Goal: Task Accomplishment & Management: Use online tool/utility

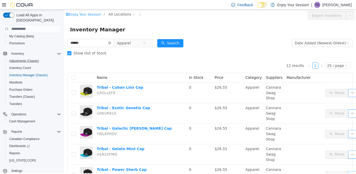
scroll to position [57, 0]
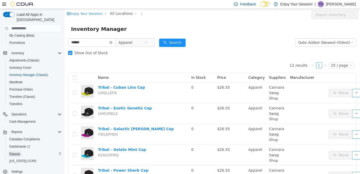
click at [12, 152] on span "Reports" at bounding box center [14, 154] width 11 height 4
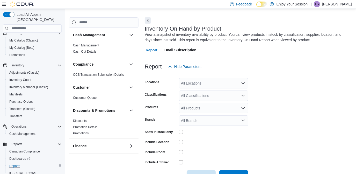
scroll to position [17, 0]
click at [209, 83] on div "All Locations" at bounding box center [213, 82] width 69 height 10
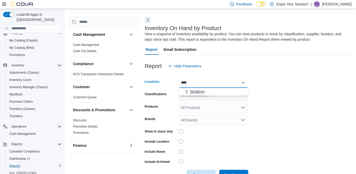
type input "****"
click at [200, 92] on span "Strathroy" at bounding box center [197, 91] width 15 height 5
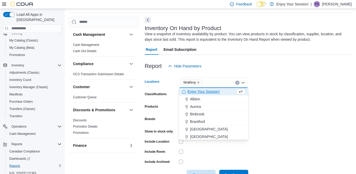
click at [296, 91] on form "Locations [GEOGRAPHIC_DATA] Combo box. Selected. [GEOGRAPHIC_DATA]. Press Backs…" at bounding box center [248, 125] width 207 height 109
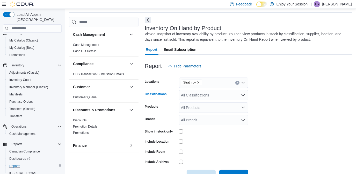
click at [206, 97] on div "All Classifications" at bounding box center [213, 95] width 69 height 10
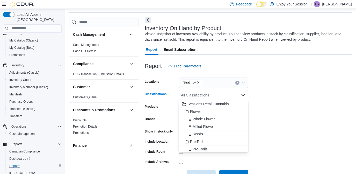
click at [196, 109] on span "Flower" at bounding box center [195, 111] width 11 height 5
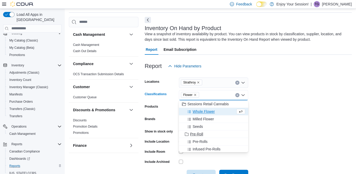
click at [198, 131] on span "Pre-Roll" at bounding box center [196, 133] width 13 height 5
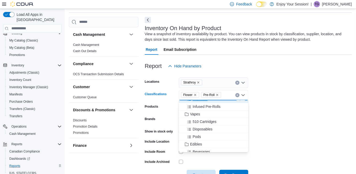
scroll to position [35, 0]
click at [198, 116] on span "Vapes" at bounding box center [195, 114] width 10 height 5
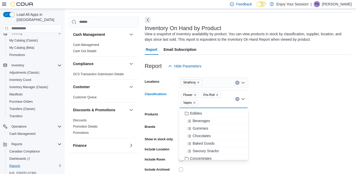
scroll to position [69, 0]
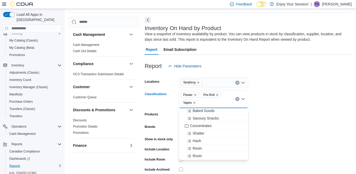
click at [202, 125] on span "Concentrates" at bounding box center [201, 125] width 22 height 5
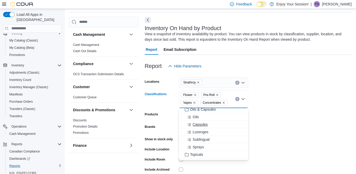
scroll to position [152, 0]
click at [223, 102] on icon "Remove Concentrates from selection in this group" at bounding box center [223, 102] width 3 height 3
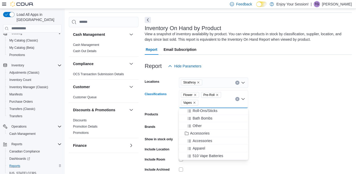
click at [287, 102] on form "Locations [GEOGRAPHIC_DATA] Classifications Flower Pre-Roll Vapes Combo box. Se…" at bounding box center [248, 129] width 207 height 117
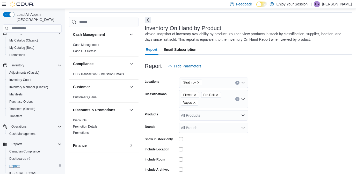
scroll to position [41, 0]
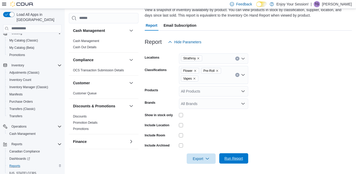
click at [235, 159] on span "Run Report" at bounding box center [234, 158] width 19 height 5
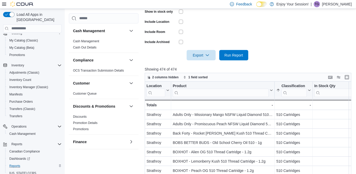
scroll to position [144, 0]
click at [199, 54] on span "Export" at bounding box center [201, 55] width 23 height 10
click at [199, 67] on span "Export to Excel" at bounding box center [201, 66] width 23 height 4
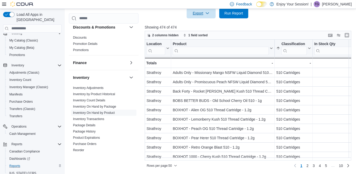
scroll to position [79, 0]
click at [91, 106] on link "Inventory On Hand by Package" at bounding box center [94, 107] width 43 height 4
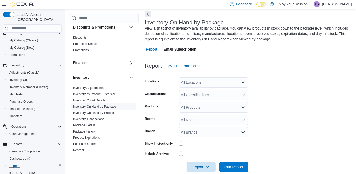
scroll to position [23, 0]
click at [208, 80] on div "All Locations" at bounding box center [213, 82] width 69 height 10
type input "****"
click at [200, 91] on span "Strathroy" at bounding box center [197, 91] width 15 height 5
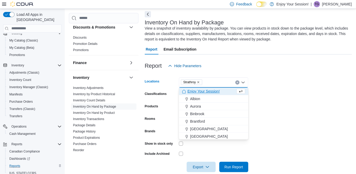
click at [272, 94] on form "Locations [GEOGRAPHIC_DATA] Combo box. Selected. [GEOGRAPHIC_DATA]. Press Backs…" at bounding box center [248, 121] width 207 height 101
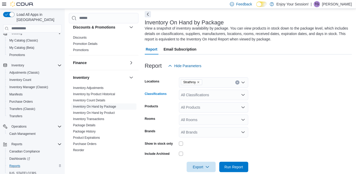
click at [204, 96] on div "All Classifications" at bounding box center [213, 95] width 69 height 10
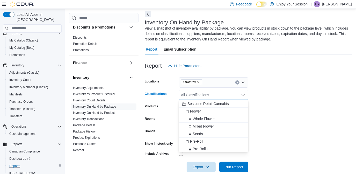
click at [197, 110] on span "Flower" at bounding box center [195, 111] width 11 height 5
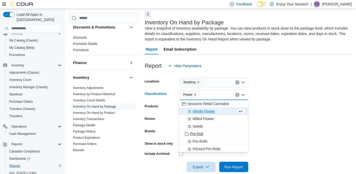
click at [196, 133] on span "Pre-Roll" at bounding box center [196, 133] width 13 height 5
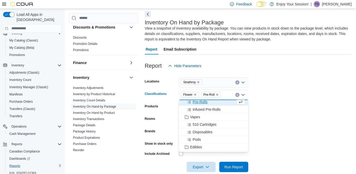
scroll to position [32, 0]
click at [194, 117] on span "Vapes" at bounding box center [195, 116] width 10 height 5
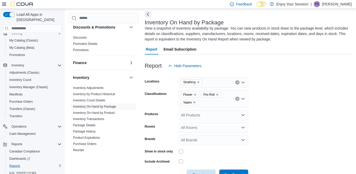
click at [300, 114] on form "Locations Strathroy Classifications Flower Pre-Roll Vapes Products All Products…" at bounding box center [248, 125] width 207 height 109
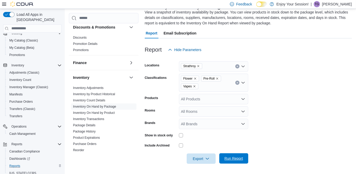
click at [237, 156] on span "Run Report" at bounding box center [234, 158] width 19 height 5
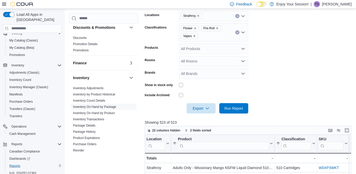
scroll to position [89, 0]
click at [197, 108] on span "Export" at bounding box center [201, 108] width 23 height 10
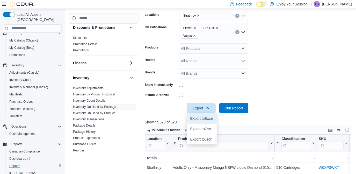
click at [198, 117] on span "Export to Excel" at bounding box center [201, 118] width 23 height 4
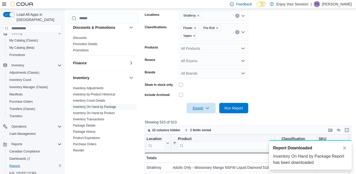
scroll to position [0, 0]
